Goal: Information Seeking & Learning: Learn about a topic

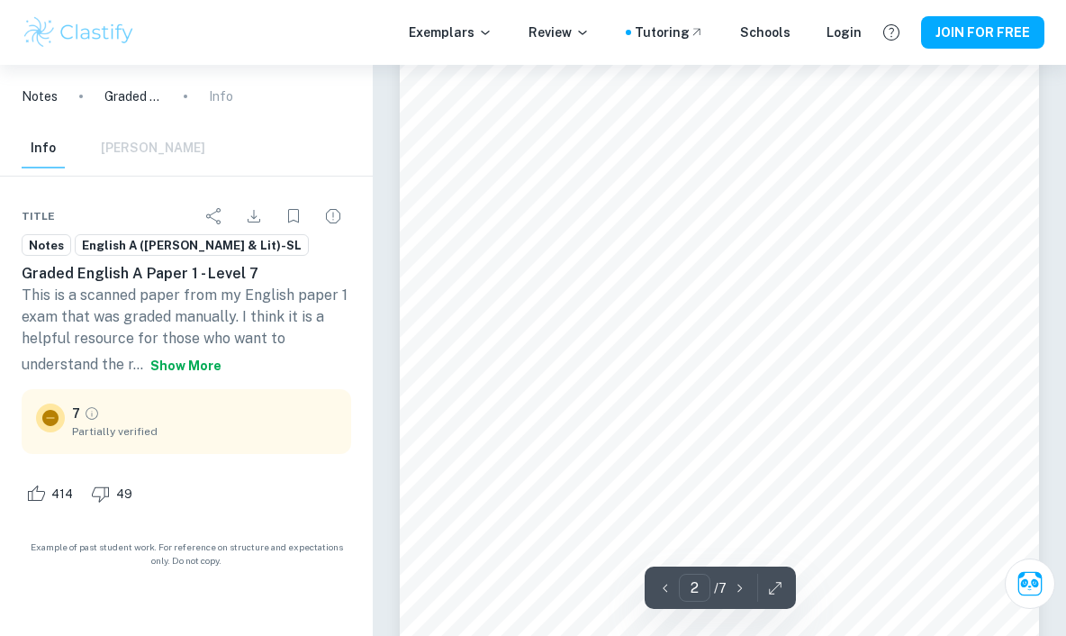
scroll to position [1104, 0]
click at [34, 225] on div "Title" at bounding box center [187, 216] width 330 height 36
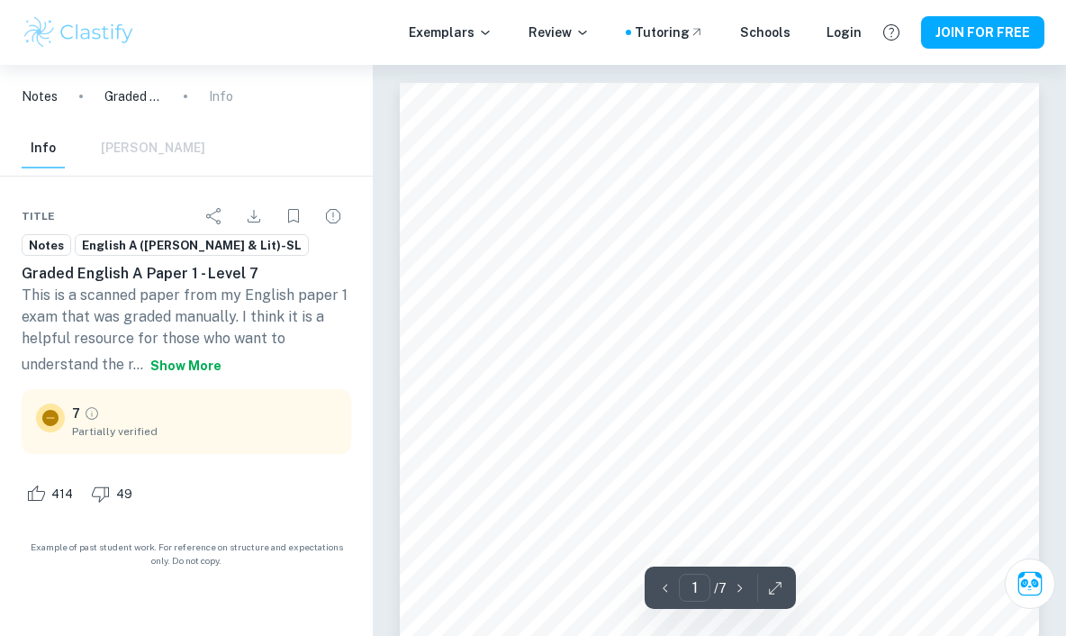
click at [57, 234] on div "Notes" at bounding box center [47, 245] width 50 height 22
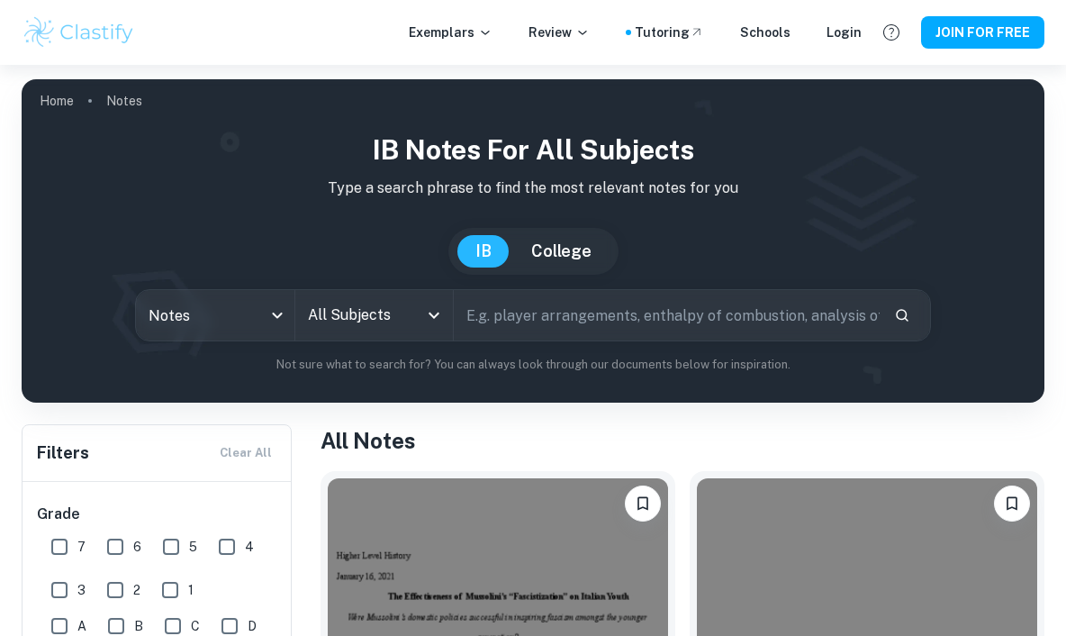
click at [336, 321] on input "All Subjects" at bounding box center [360, 315] width 114 height 34
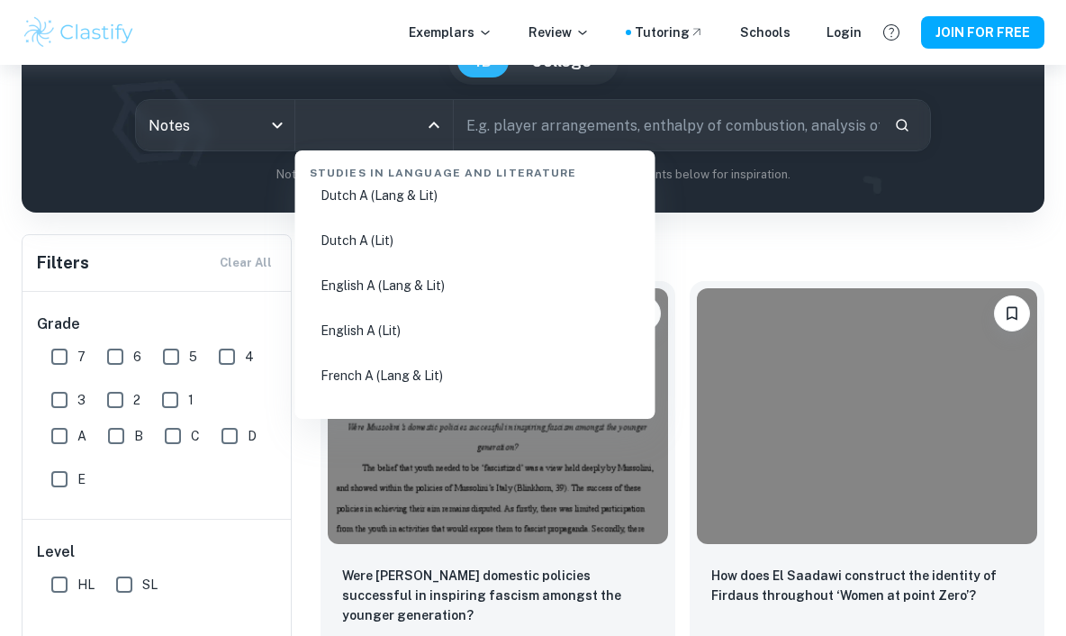
scroll to position [195, 0]
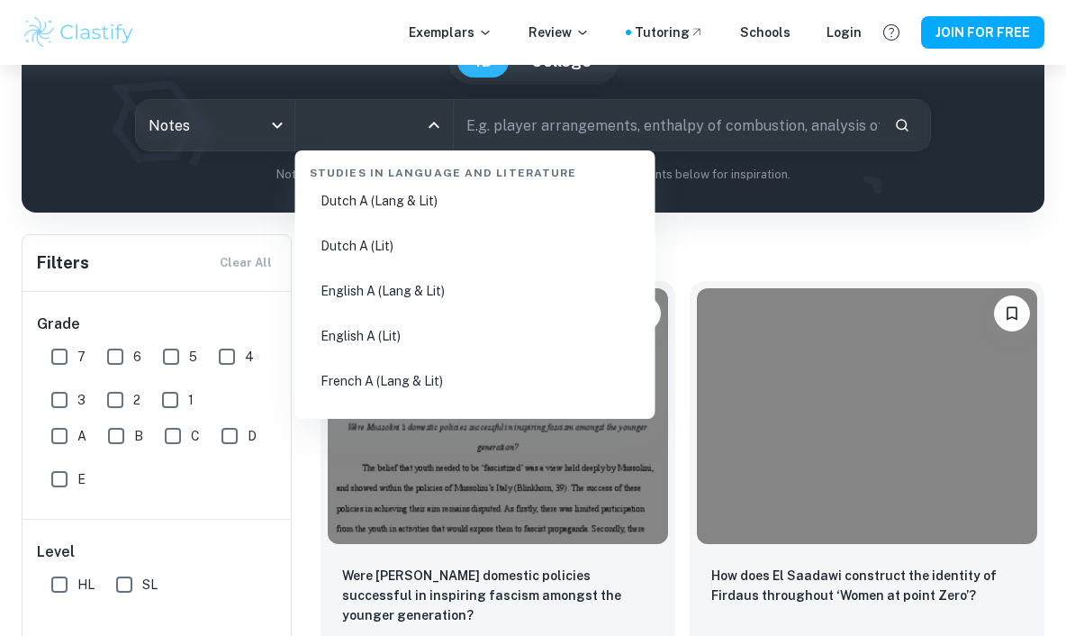
click at [438, 292] on li "English A (Lang & Lit)" at bounding box center [476, 290] width 346 height 41
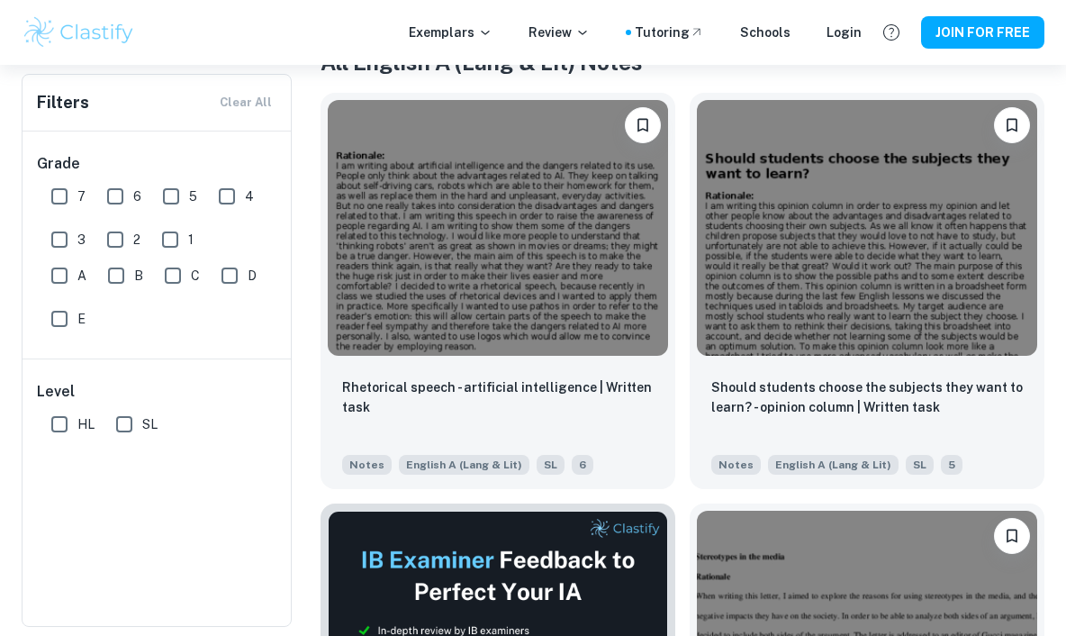
scroll to position [379, 0]
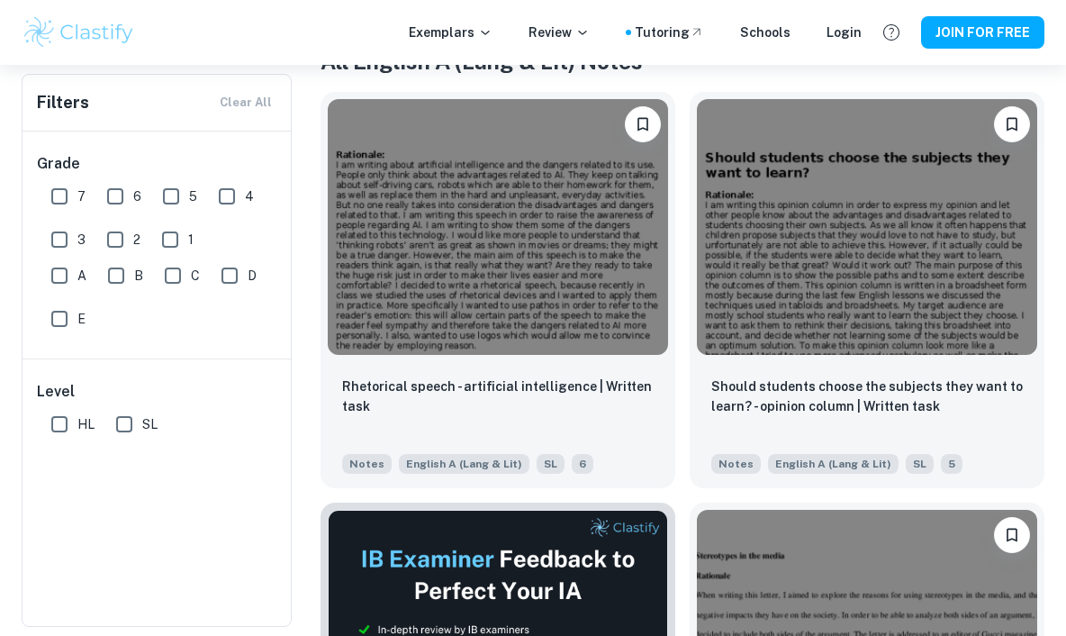
click at [50, 196] on input "7" at bounding box center [59, 196] width 36 height 36
checkbox input "true"
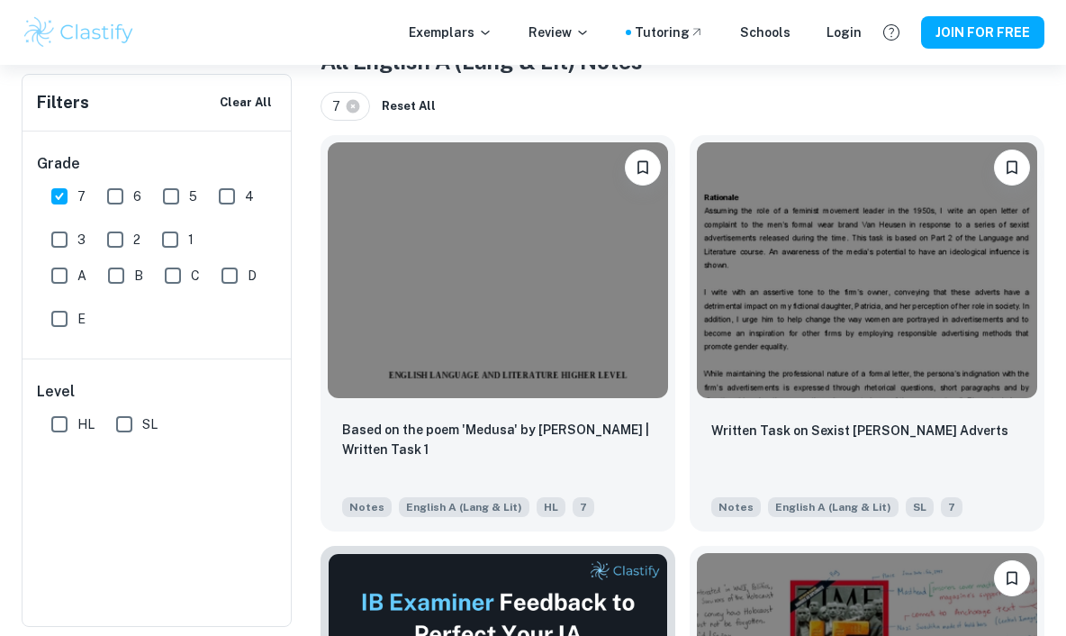
click at [59, 425] on input "HL" at bounding box center [59, 424] width 36 height 36
checkbox input "true"
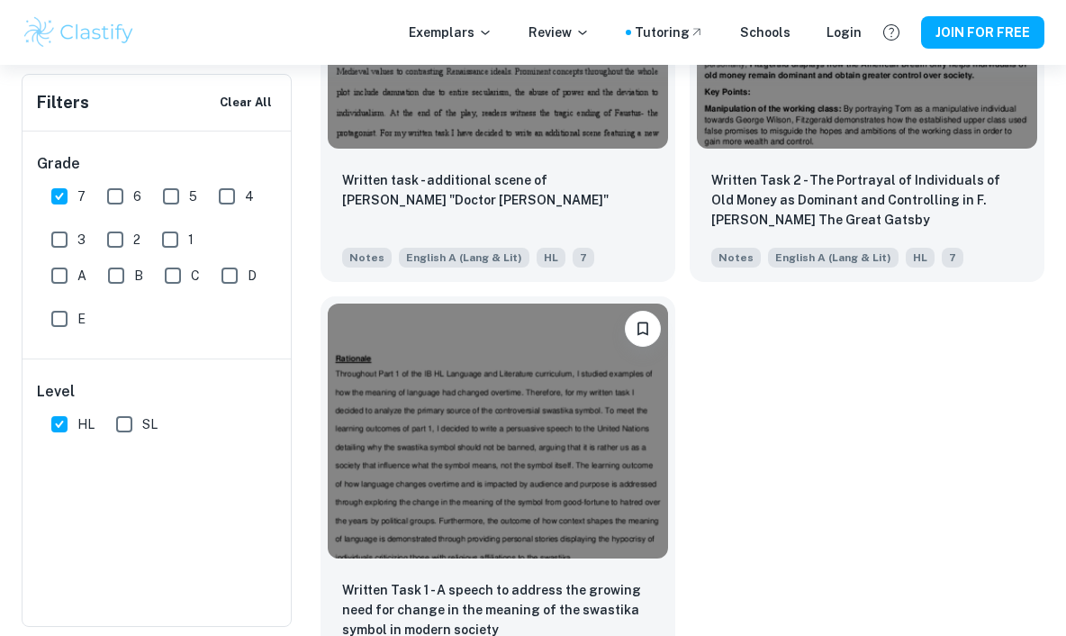
scroll to position [3089, 0]
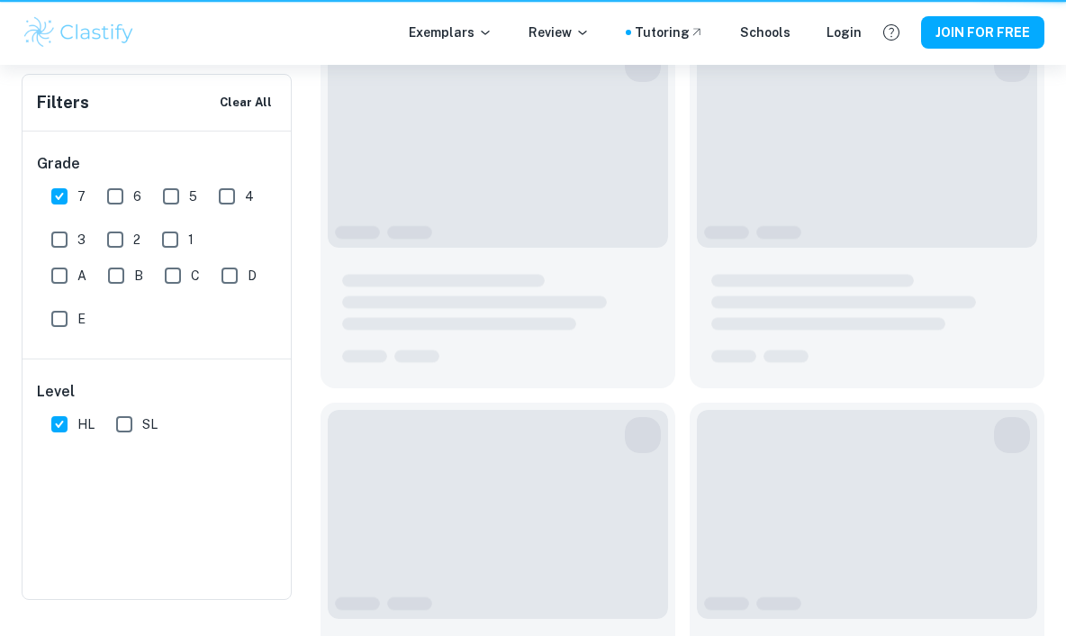
scroll to position [190, 0]
